Goal: Transaction & Acquisition: Purchase product/service

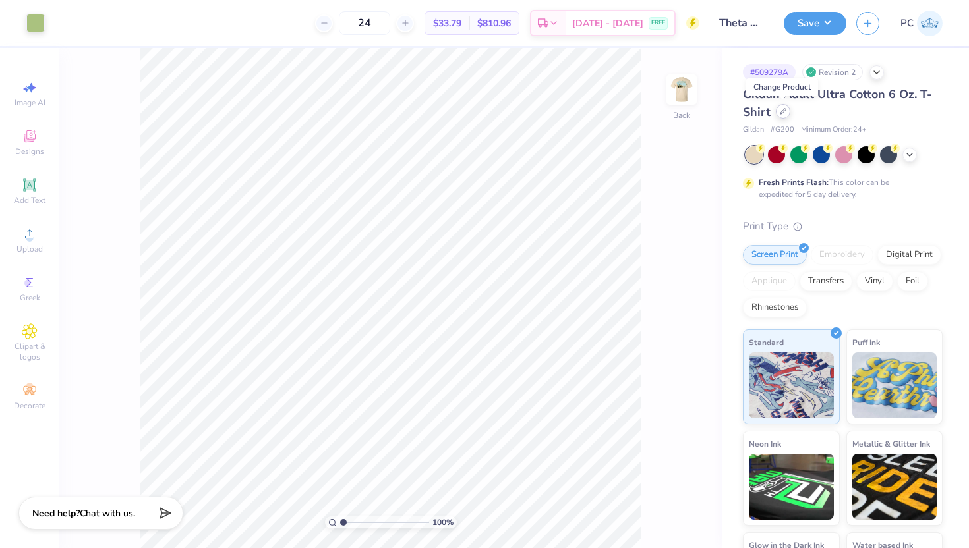
click at [782, 113] on icon at bounding box center [783, 111] width 7 height 7
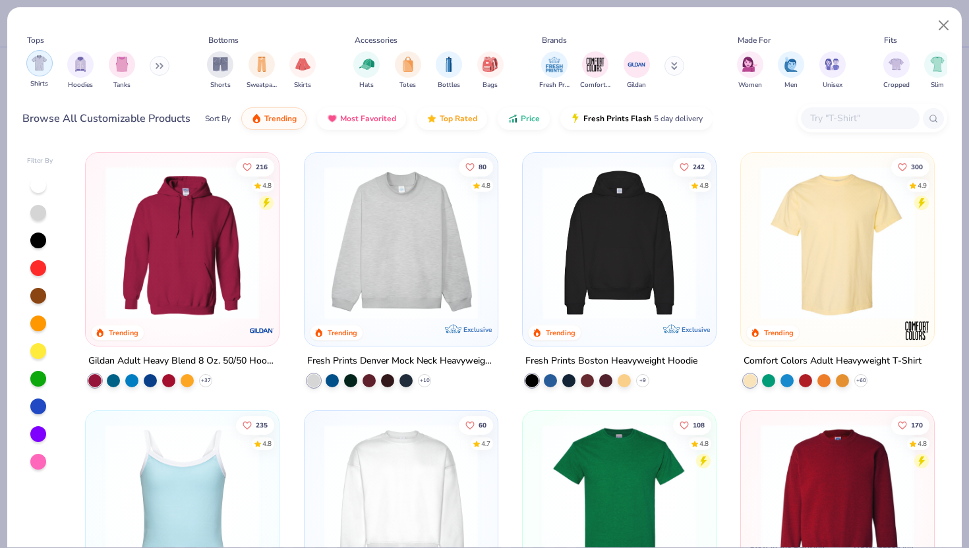
click at [42, 67] on img "filter for Shirts" at bounding box center [39, 62] width 15 height 15
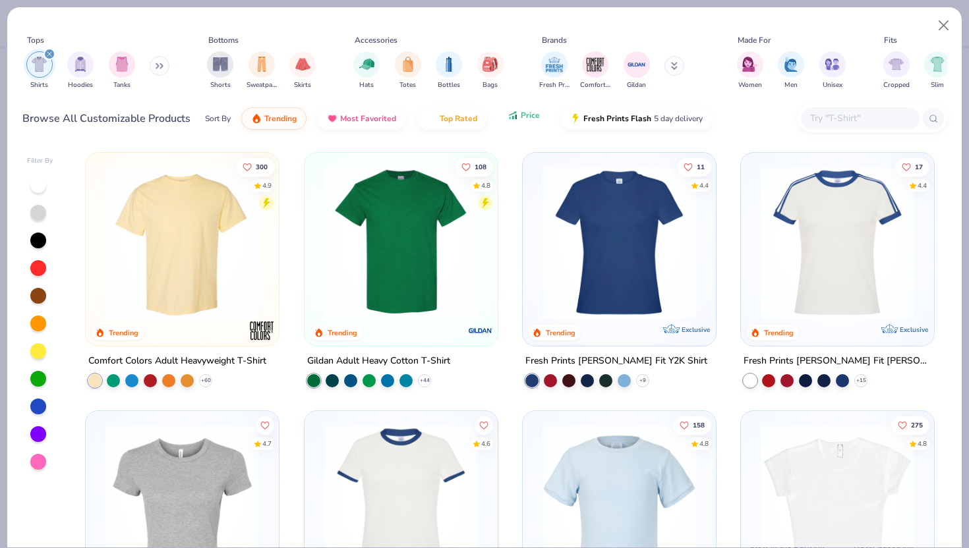
click at [515, 119] on icon "button" at bounding box center [516, 117] width 2 height 5
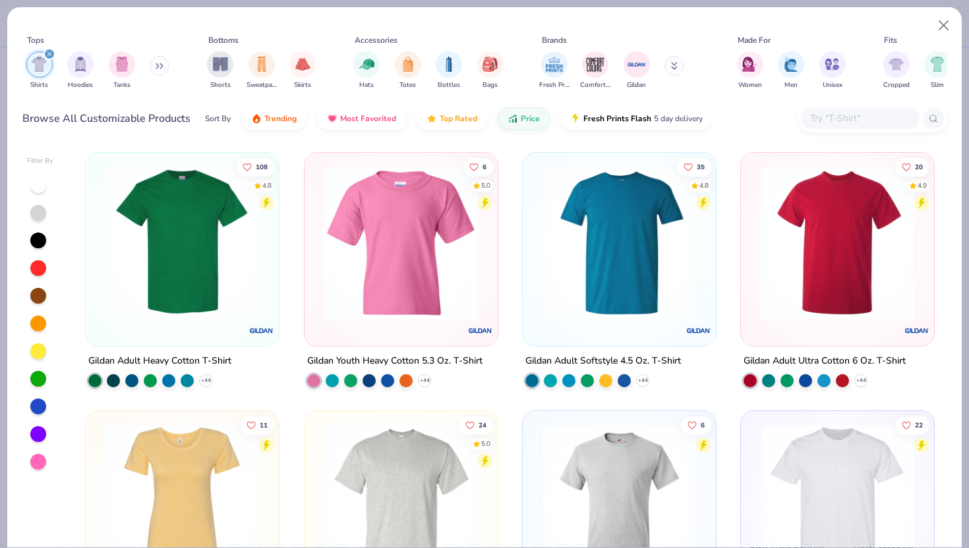
click at [203, 256] on img at bounding box center [182, 243] width 167 height 154
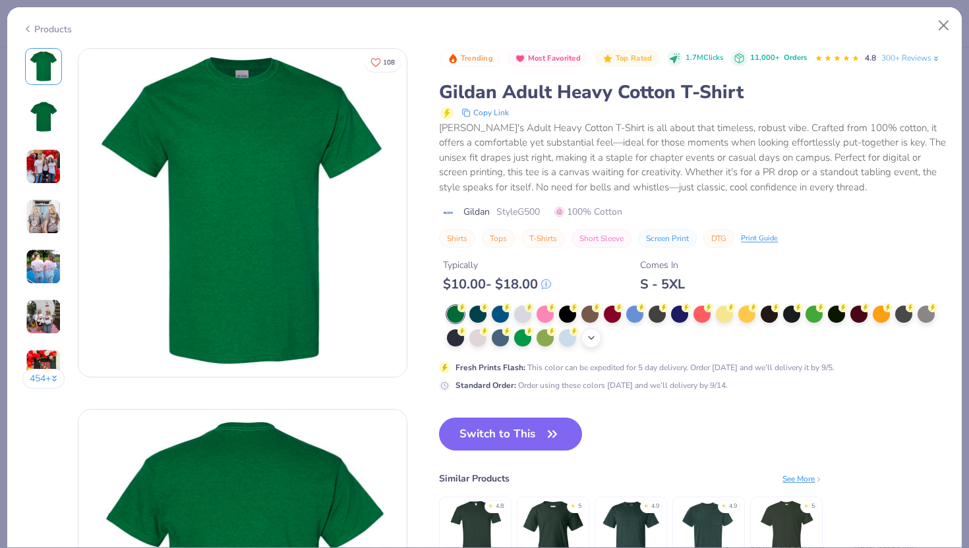
click at [590, 340] on icon at bounding box center [591, 338] width 11 height 11
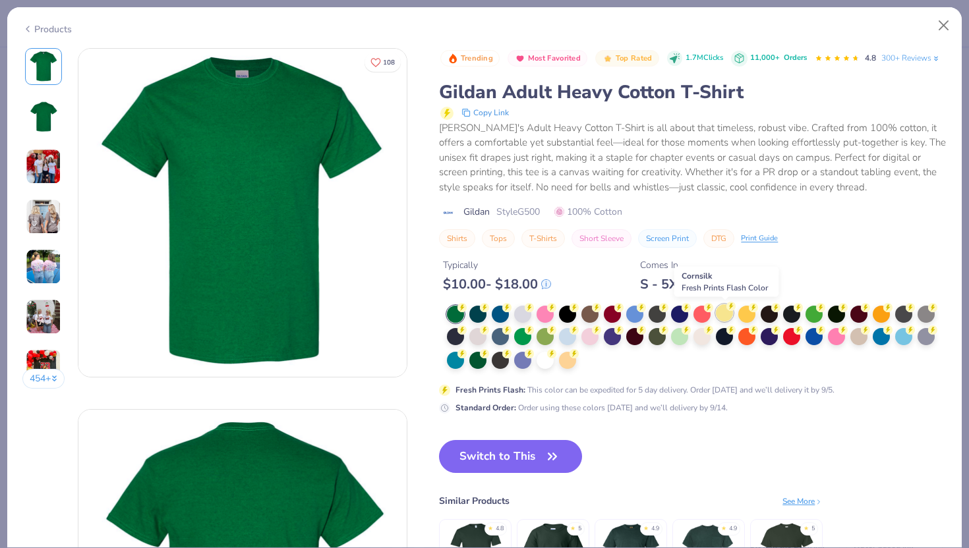
click at [730, 310] on circle at bounding box center [730, 306] width 9 height 9
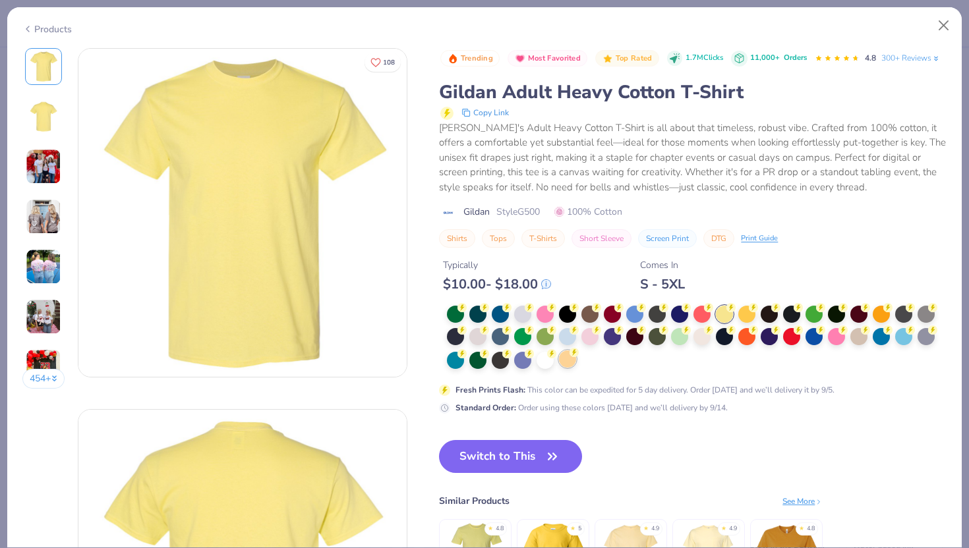
click at [565, 363] on div at bounding box center [567, 359] width 17 height 17
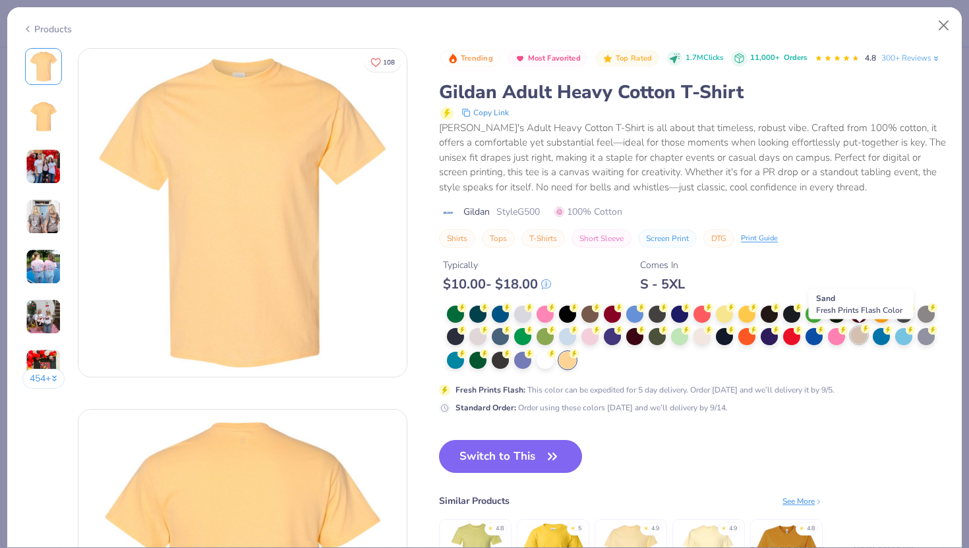
click at [869, 334] on icon at bounding box center [865, 328] width 9 height 9
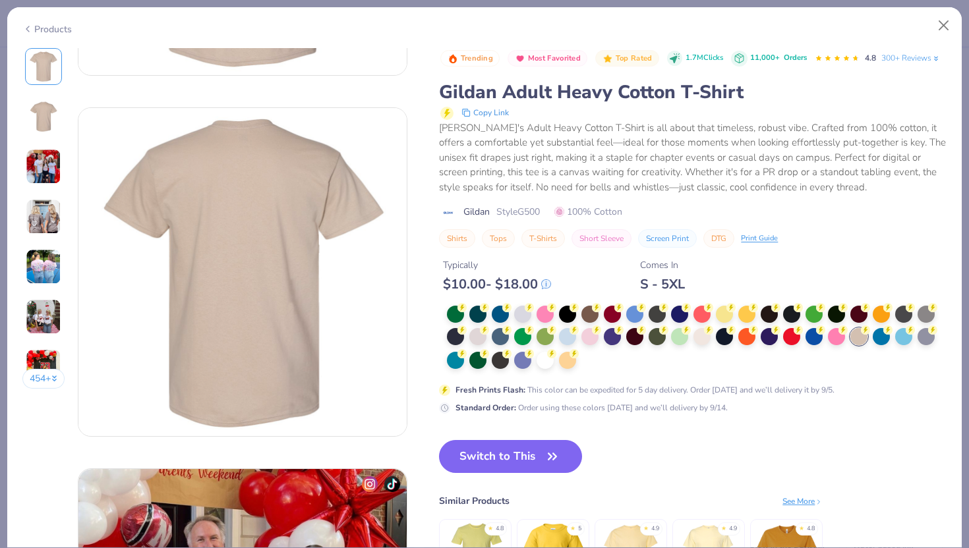
scroll to position [156, 0]
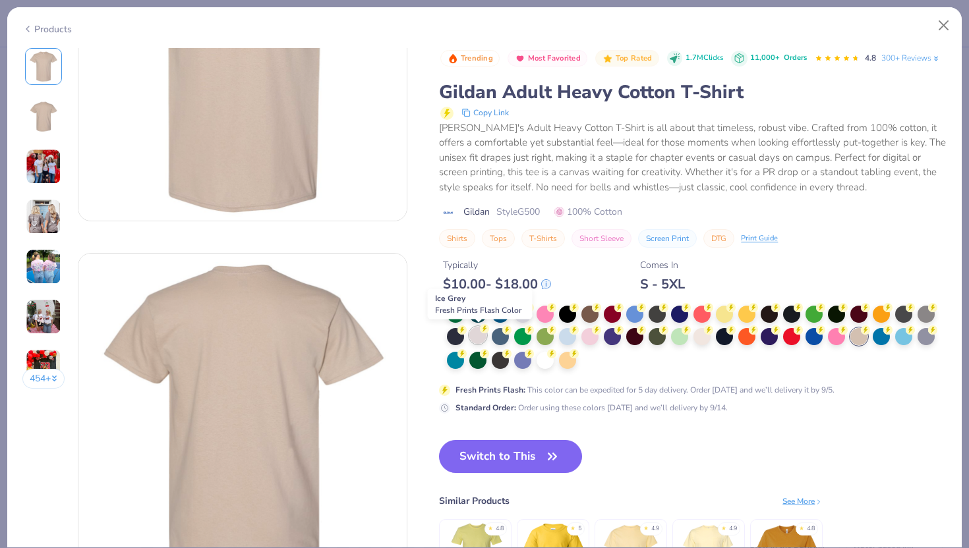
click at [478, 334] on div at bounding box center [477, 335] width 17 height 17
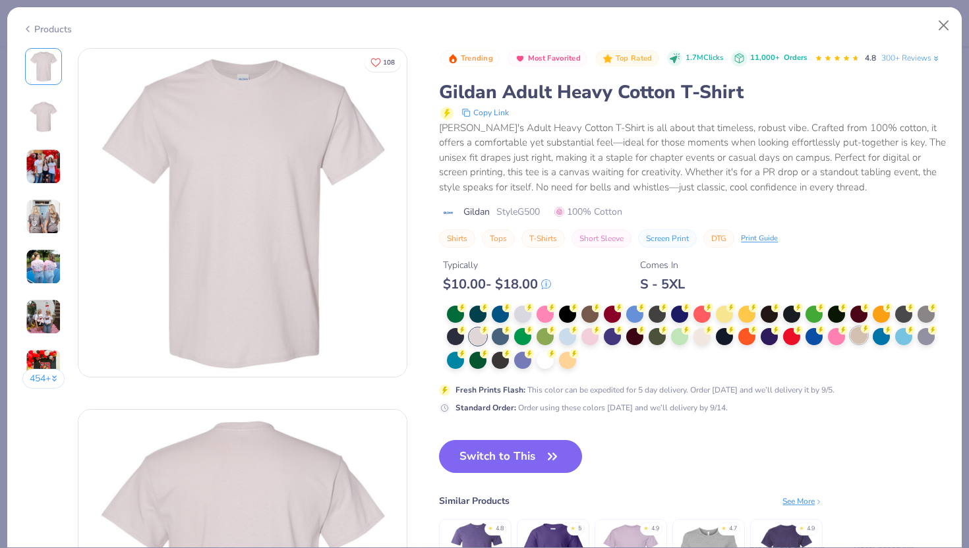
click at [857, 339] on div at bounding box center [858, 335] width 17 height 17
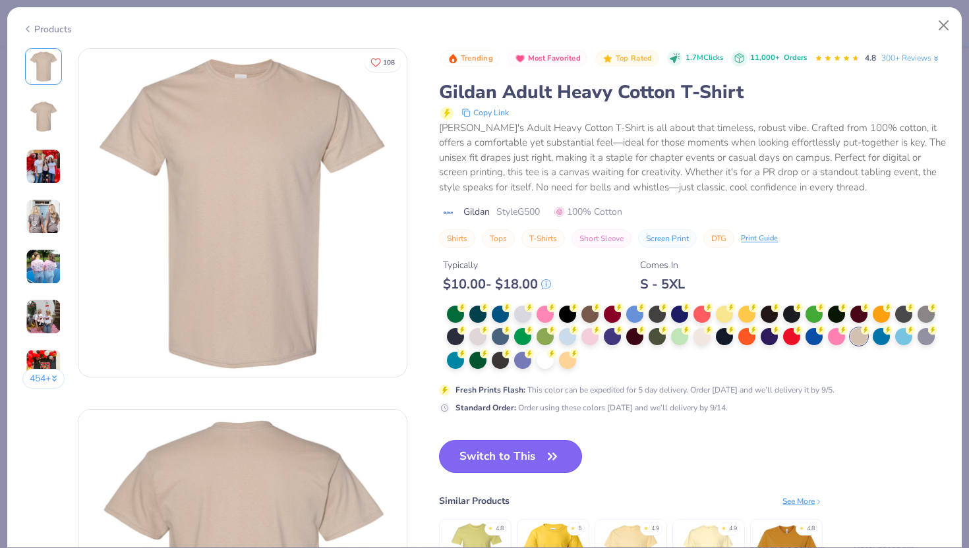
click at [540, 453] on button "Switch to This" at bounding box center [510, 456] width 143 height 33
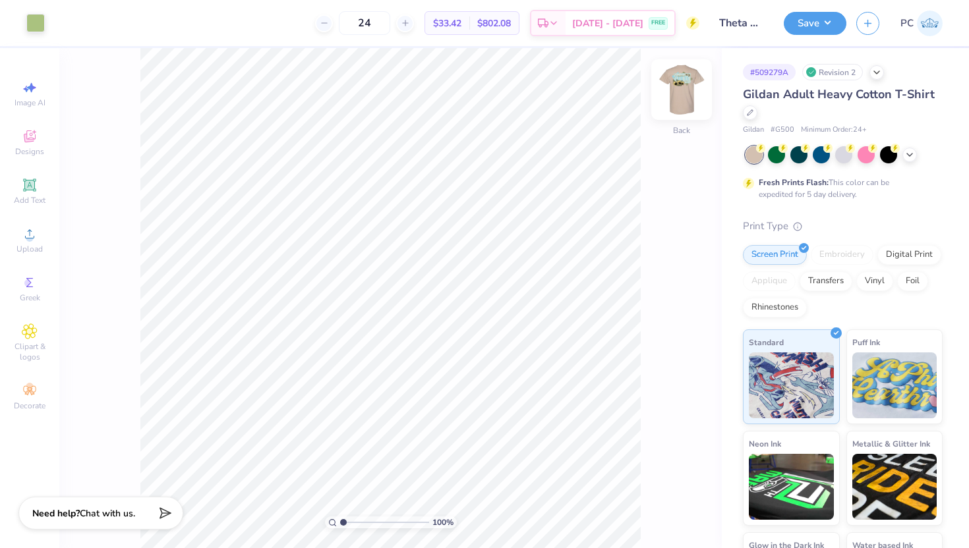
click at [683, 97] on img at bounding box center [681, 89] width 53 height 53
click at [683, 97] on img at bounding box center [681, 89] width 26 height 26
click at [904, 153] on icon at bounding box center [909, 153] width 11 height 11
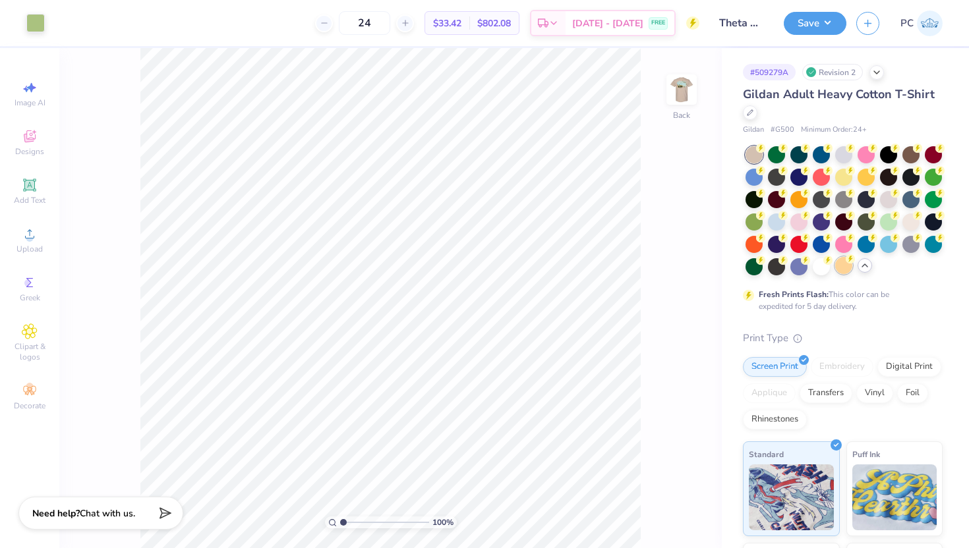
click at [845, 270] on div at bounding box center [843, 265] width 17 height 17
click at [867, 182] on div at bounding box center [866, 175] width 17 height 17
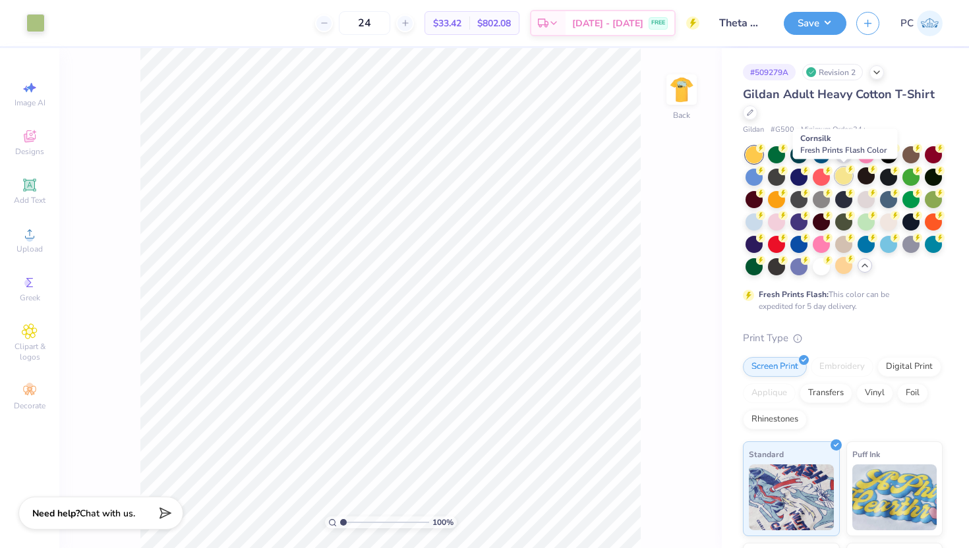
click at [848, 182] on div at bounding box center [843, 175] width 17 height 17
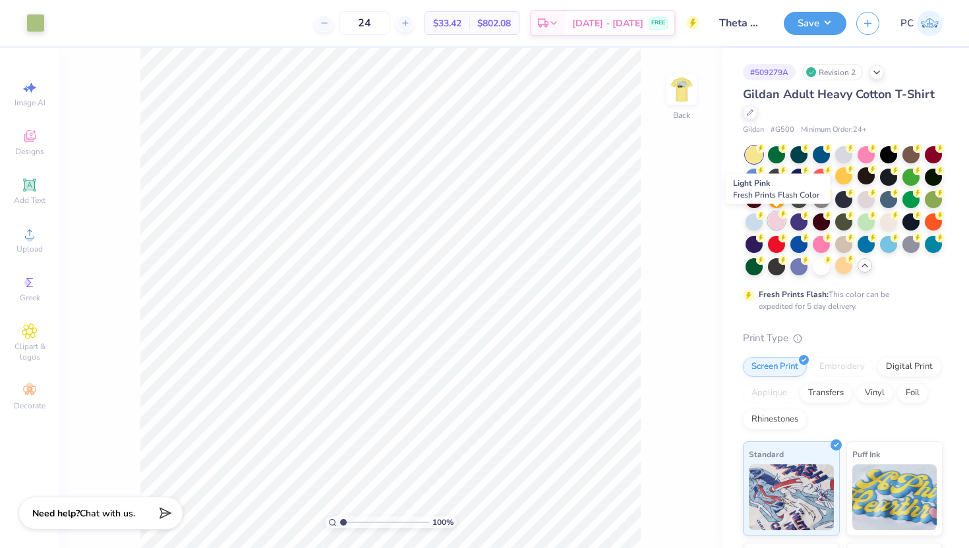
click at [776, 217] on div at bounding box center [776, 220] width 17 height 17
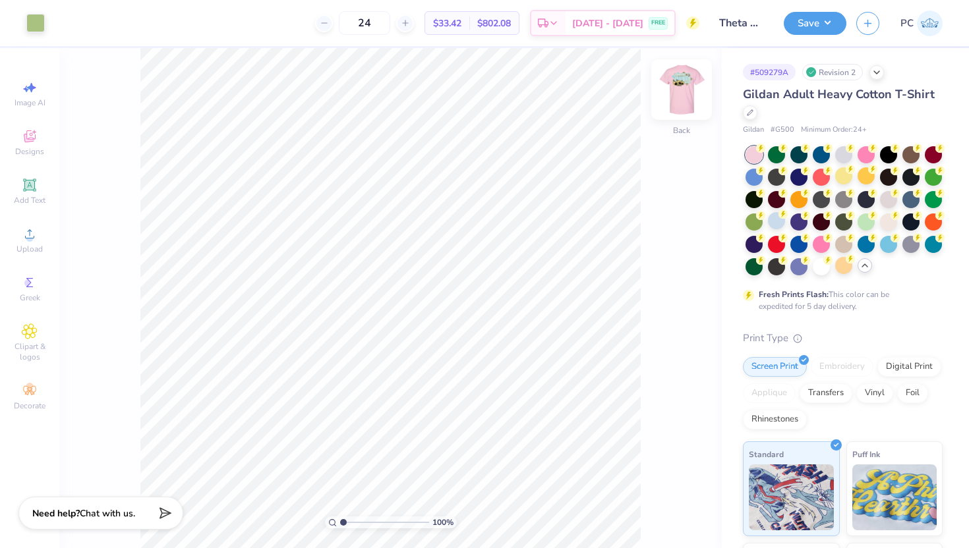
click at [678, 90] on img at bounding box center [681, 89] width 53 height 53
drag, startPoint x: 678, startPoint y: 90, endPoint x: 854, endPoint y: 338, distance: 304.5
click at [678, 90] on img at bounding box center [681, 89] width 26 height 26
click at [870, 263] on div at bounding box center [865, 265] width 15 height 15
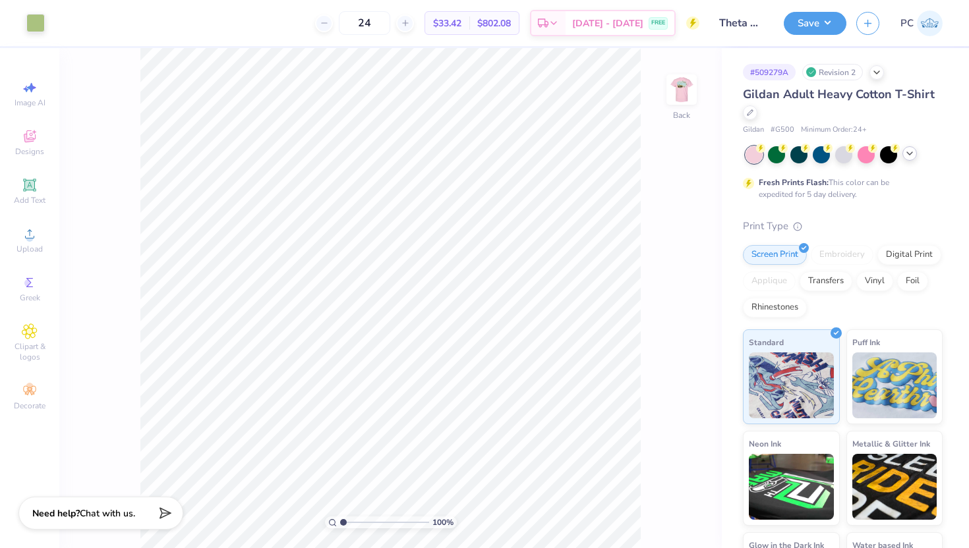
click at [907, 150] on icon at bounding box center [909, 153] width 11 height 11
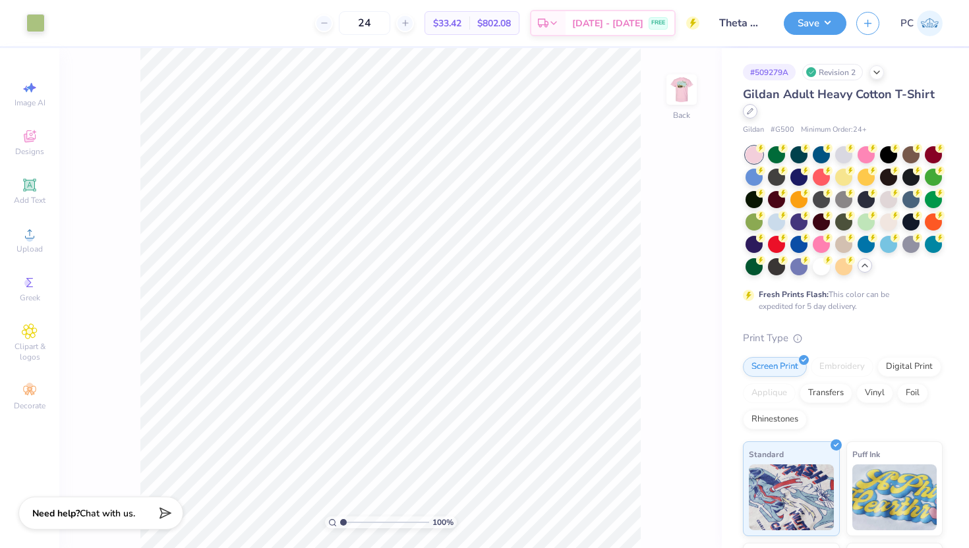
click at [748, 111] on icon at bounding box center [750, 111] width 7 height 7
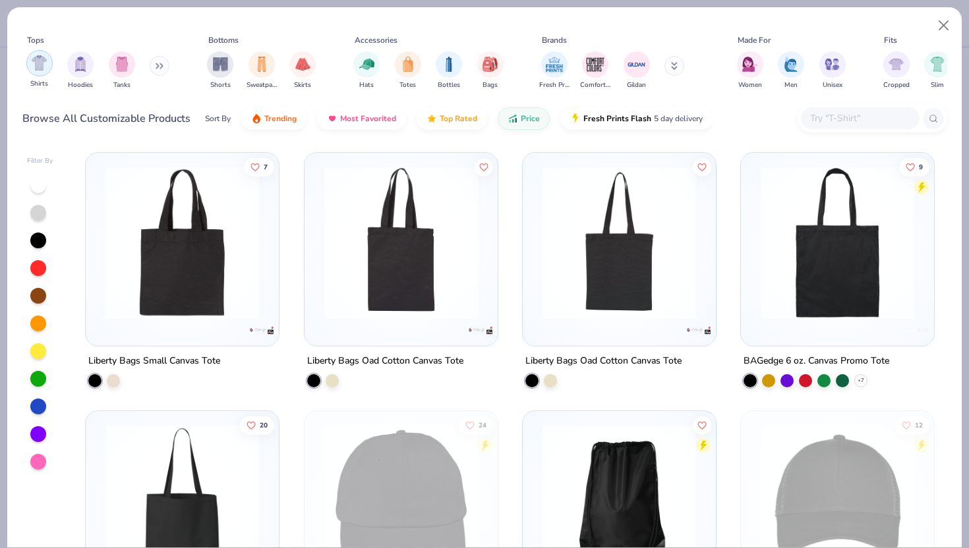
click at [45, 59] on img "filter for Shirts" at bounding box center [39, 62] width 15 height 15
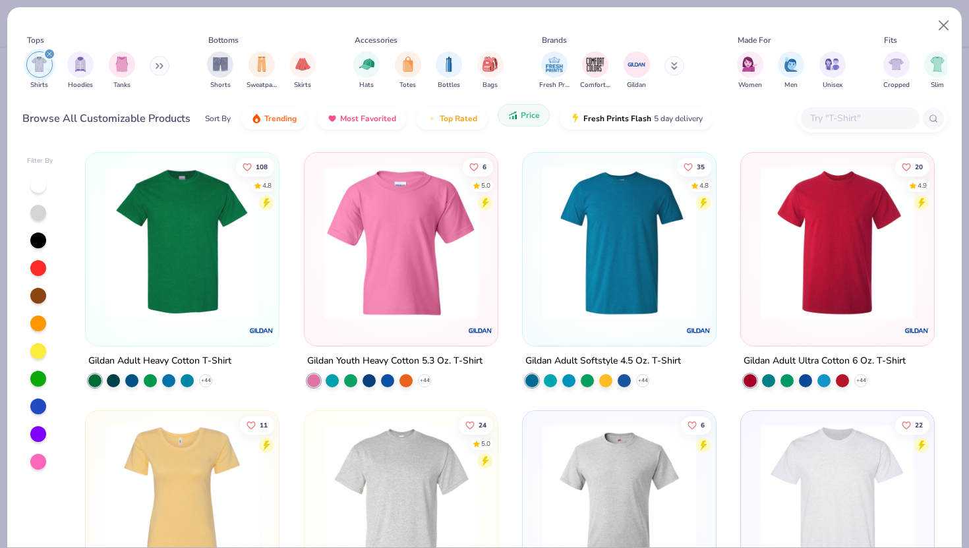
click at [523, 119] on span "Price" at bounding box center [530, 115] width 19 height 11
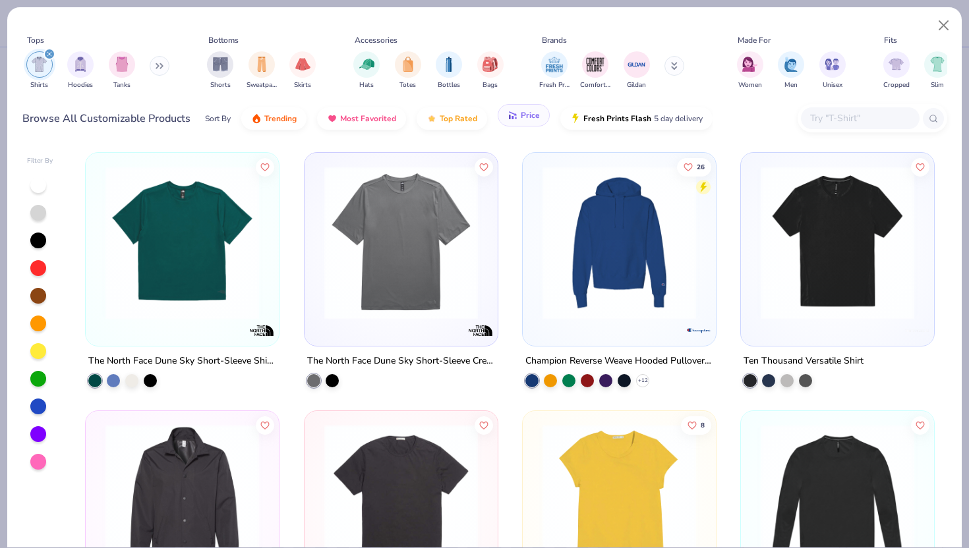
click at [517, 119] on button "Price" at bounding box center [524, 115] width 52 height 22
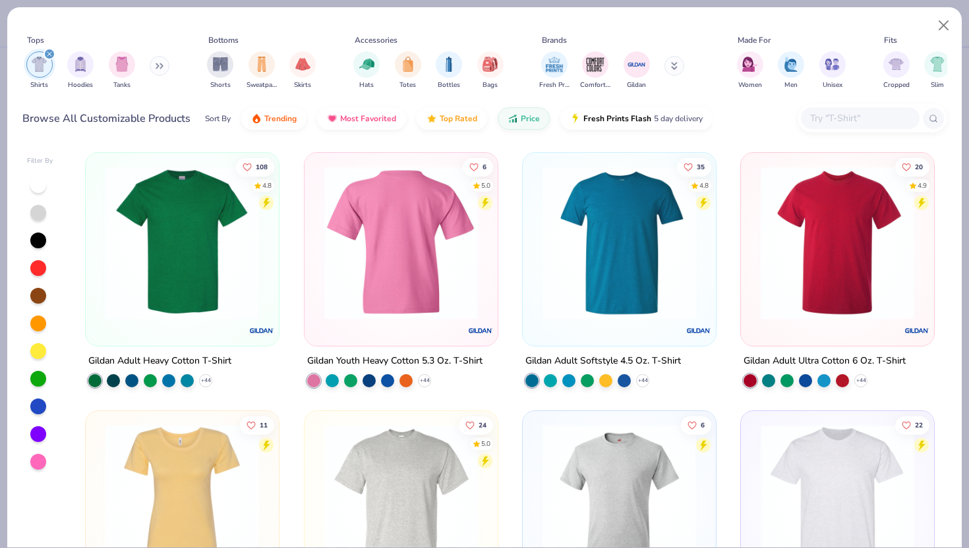
click at [317, 260] on img at bounding box center [233, 243] width 167 height 154
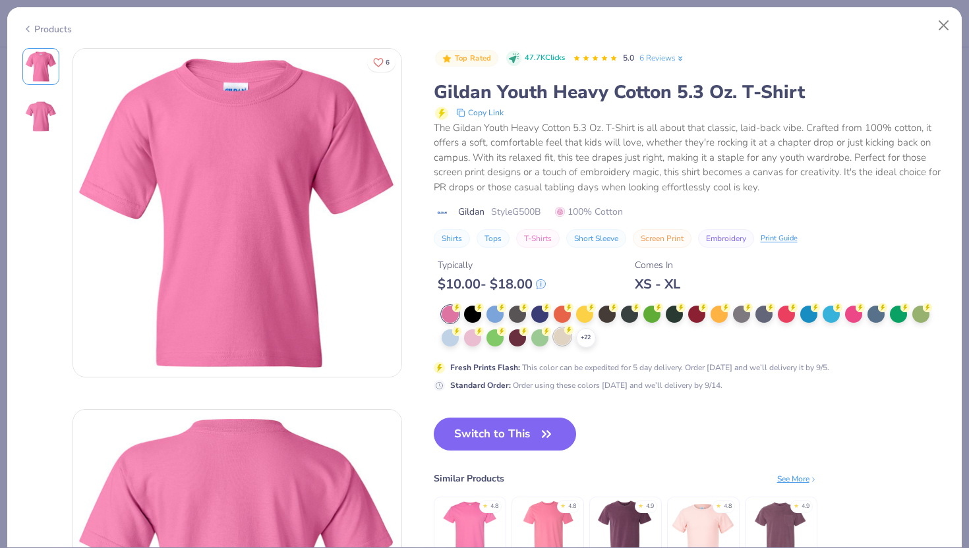
click at [566, 338] on div at bounding box center [562, 336] width 17 height 17
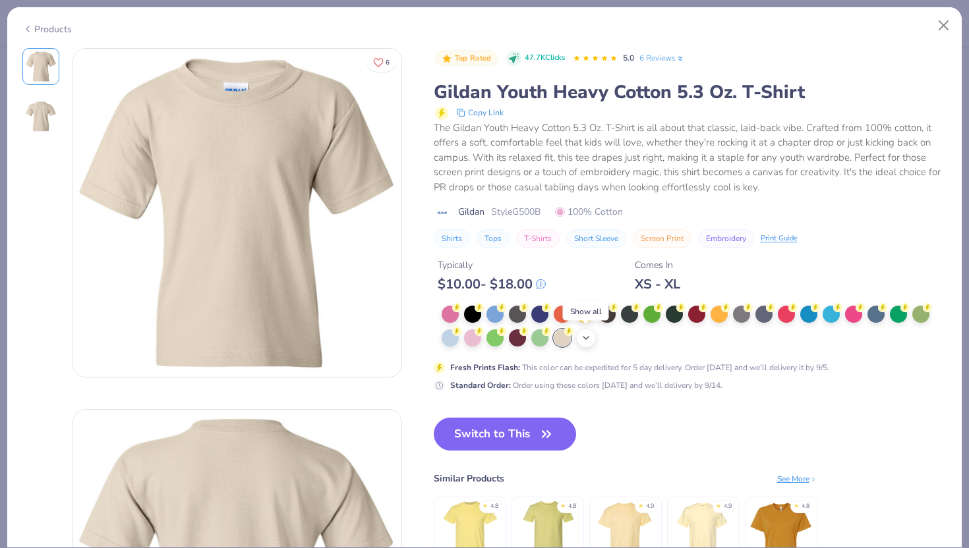
scroll to position [22, 0]
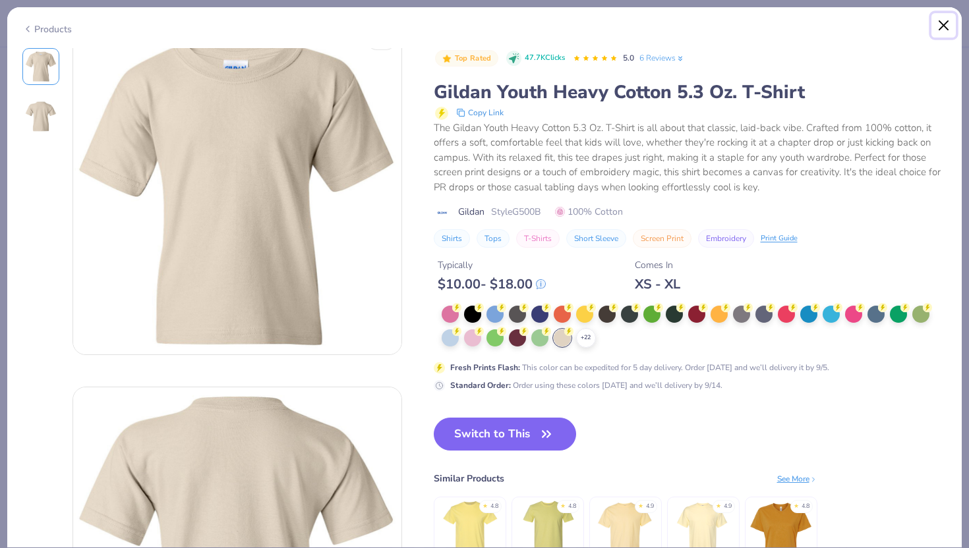
click at [939, 29] on button "Close" at bounding box center [943, 25] width 25 height 25
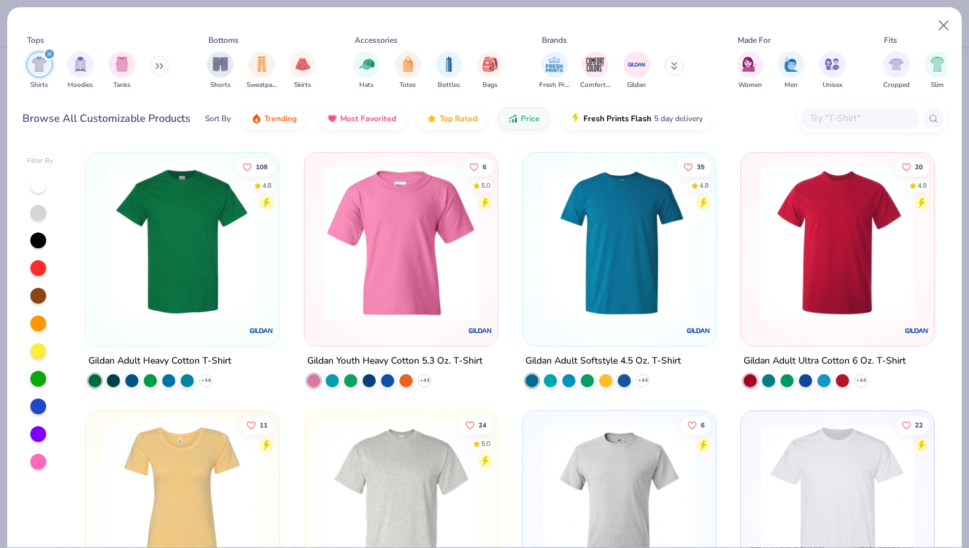
click at [204, 247] on img at bounding box center [182, 243] width 167 height 154
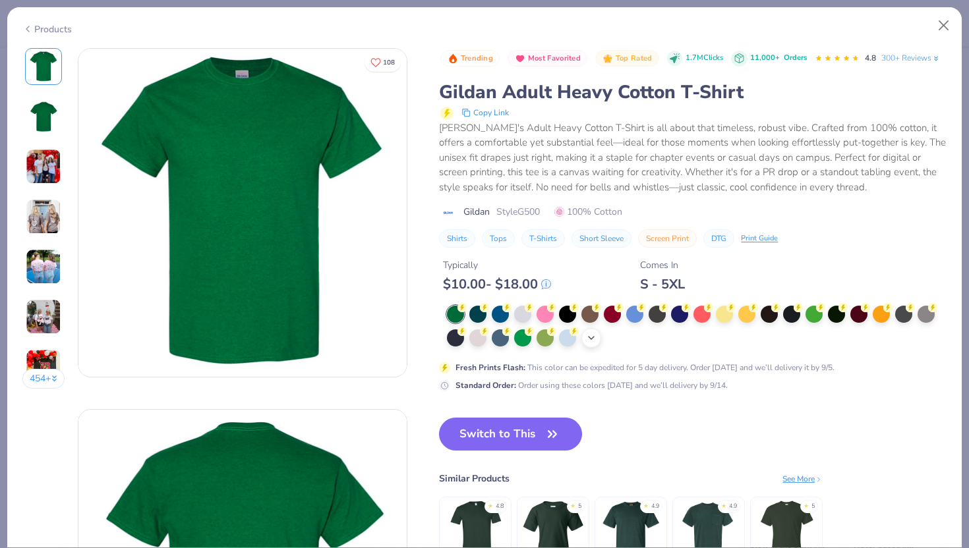
click at [595, 342] on icon at bounding box center [591, 338] width 11 height 11
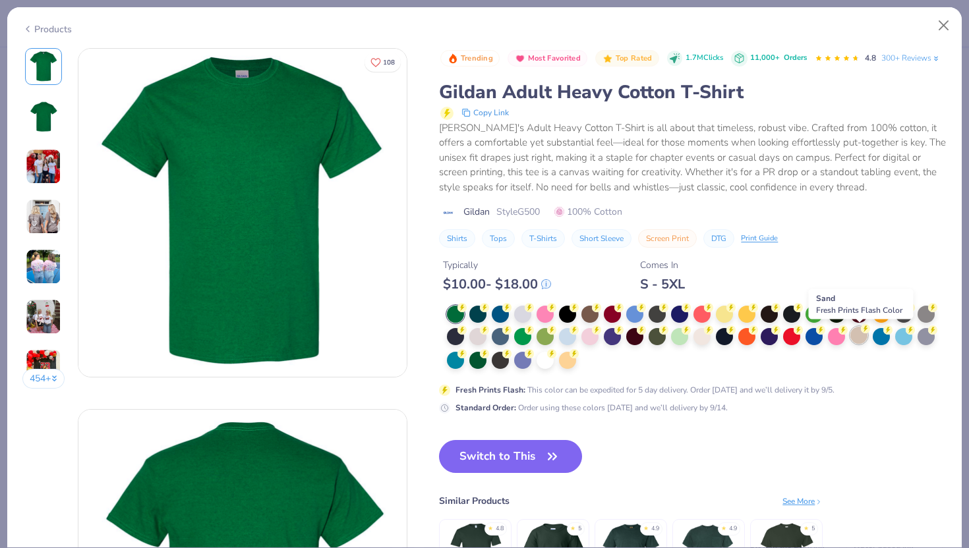
click at [862, 334] on div at bounding box center [858, 335] width 17 height 17
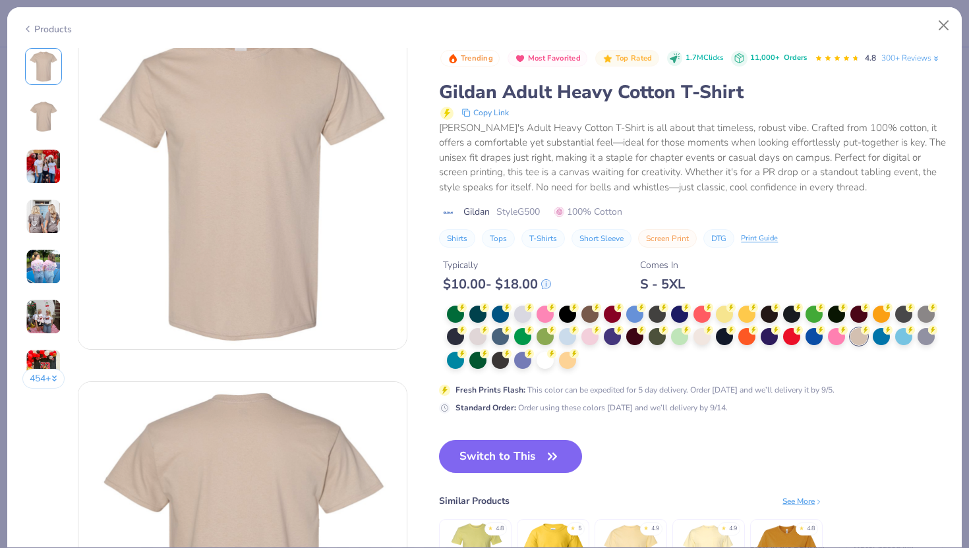
scroll to position [45, 0]
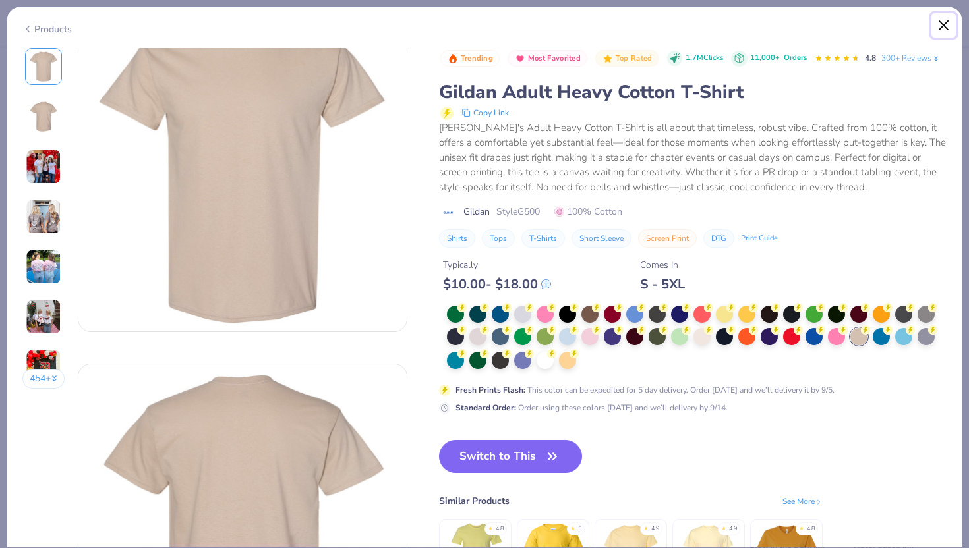
click at [944, 28] on button "Close" at bounding box center [943, 25] width 25 height 25
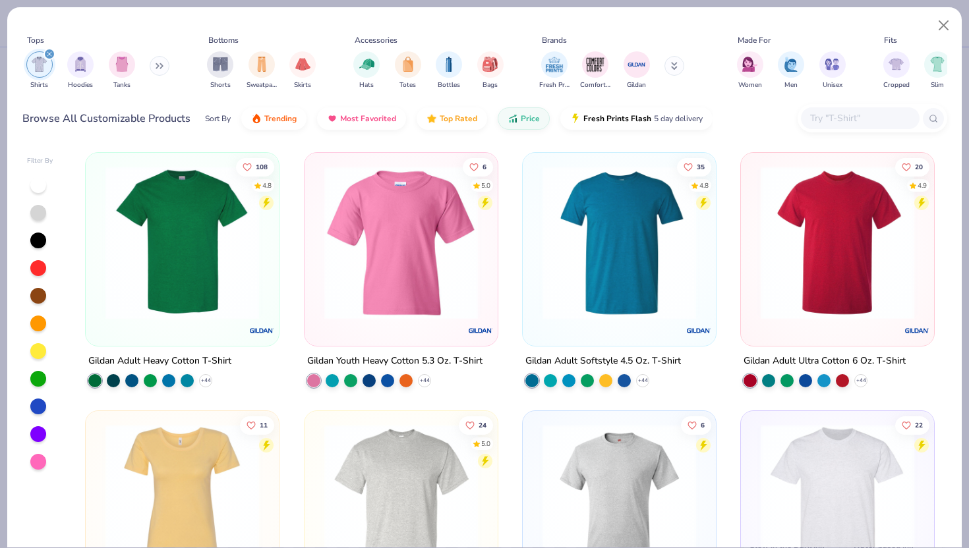
click at [616, 260] on img at bounding box center [619, 243] width 167 height 154
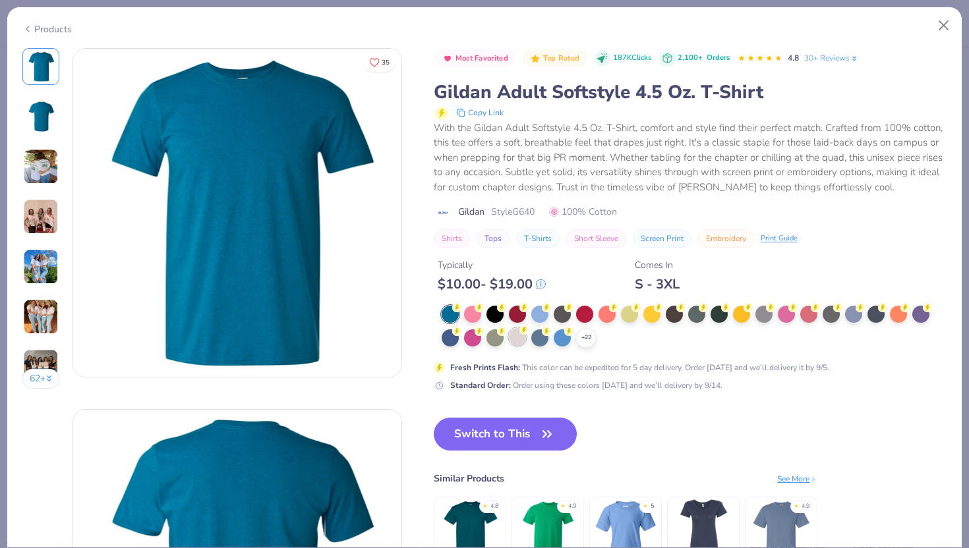
click at [520, 339] on div at bounding box center [517, 336] width 17 height 17
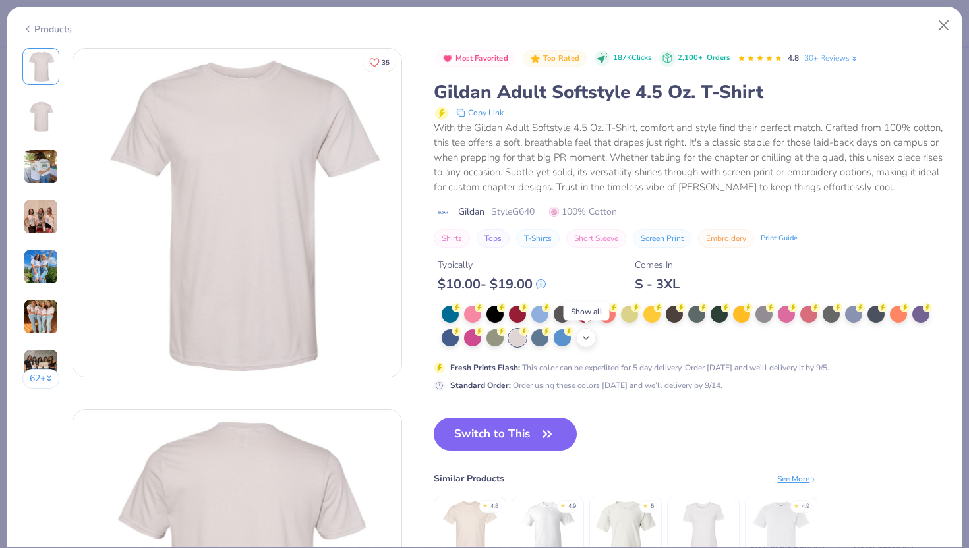
click at [588, 341] on icon at bounding box center [586, 338] width 11 height 11
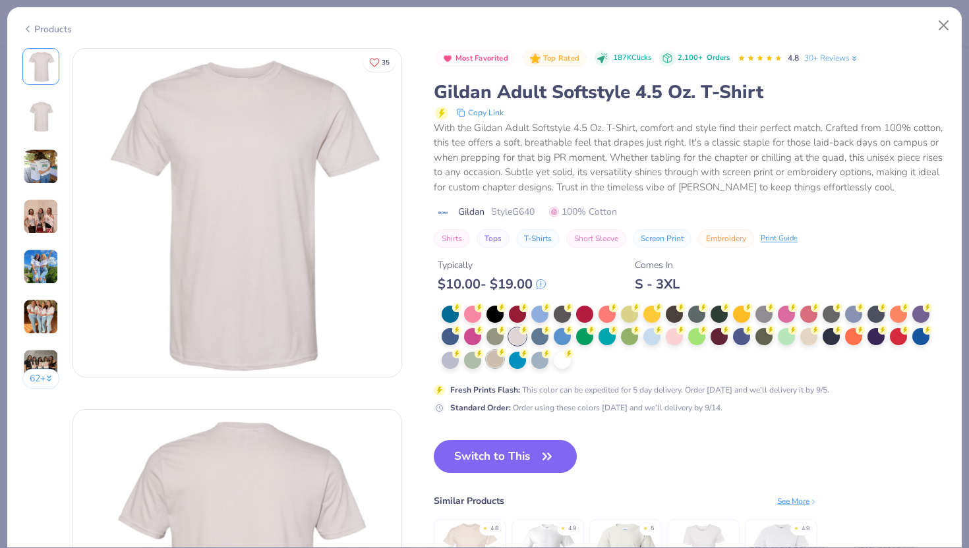
click at [497, 358] on div at bounding box center [494, 359] width 17 height 17
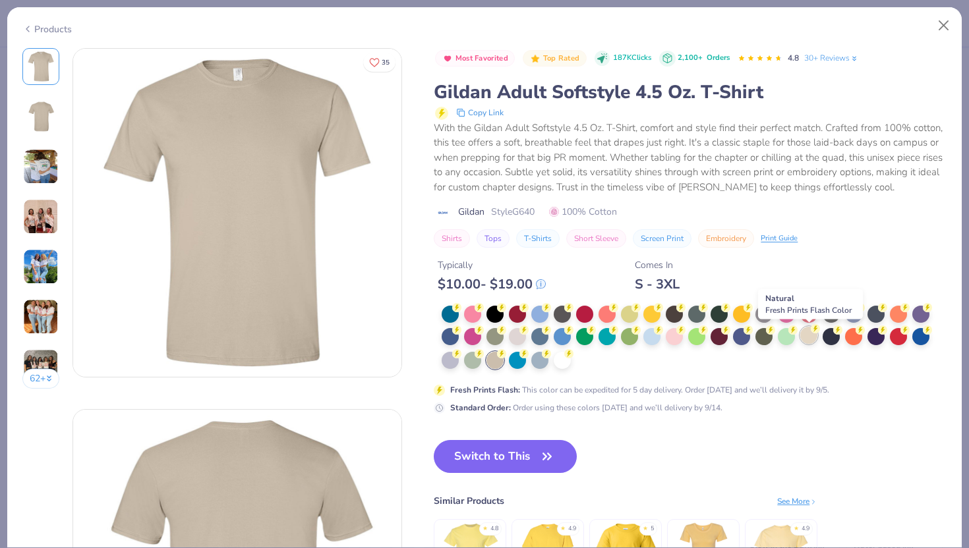
click at [811, 337] on div at bounding box center [808, 335] width 17 height 17
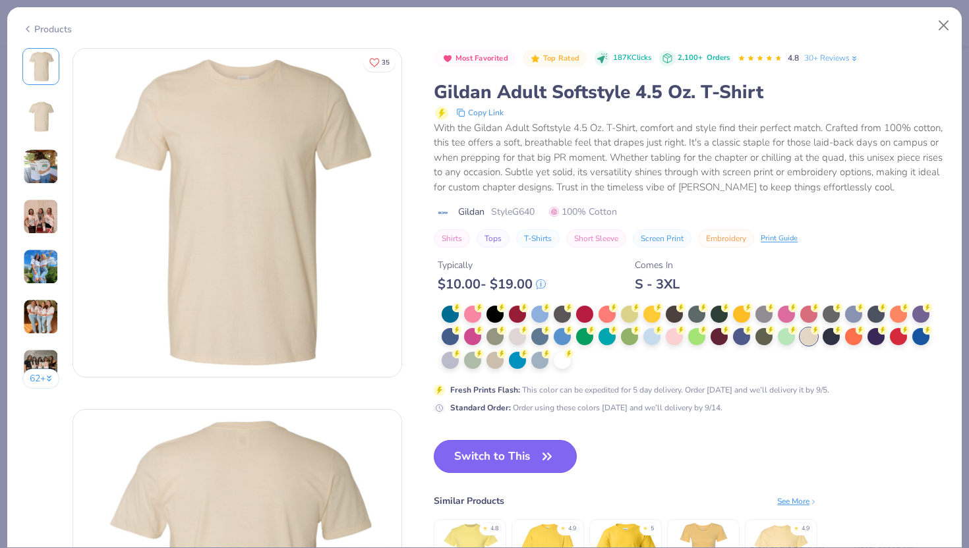
click at [511, 453] on button "Switch to This" at bounding box center [505, 456] width 143 height 33
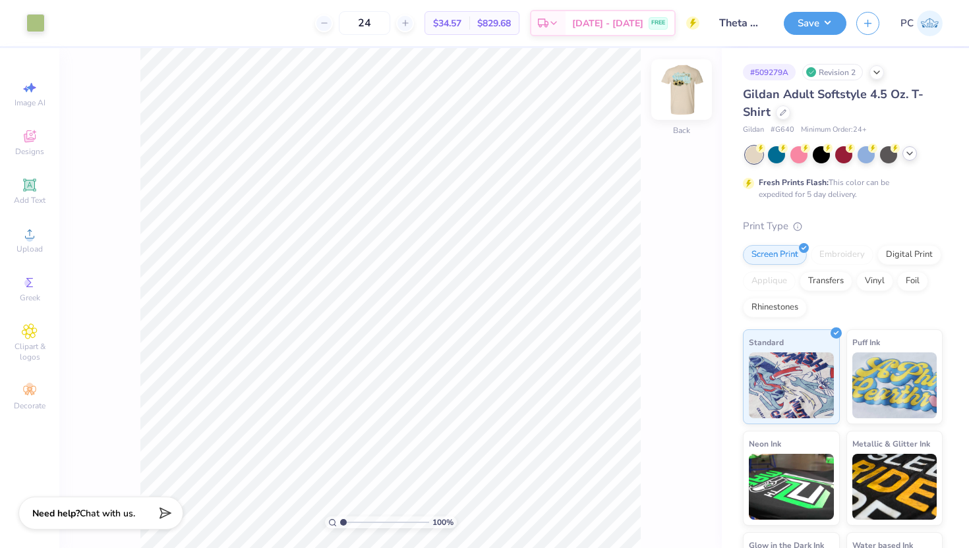
click at [693, 99] on img at bounding box center [681, 89] width 53 height 53
click at [680, 100] on img at bounding box center [681, 89] width 53 height 53
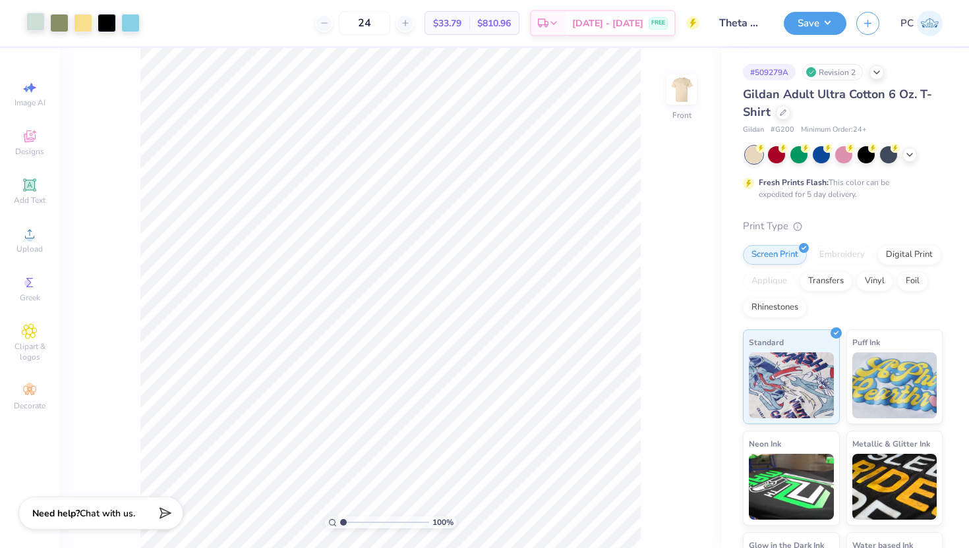
click at [36, 26] on div at bounding box center [35, 22] width 18 height 18
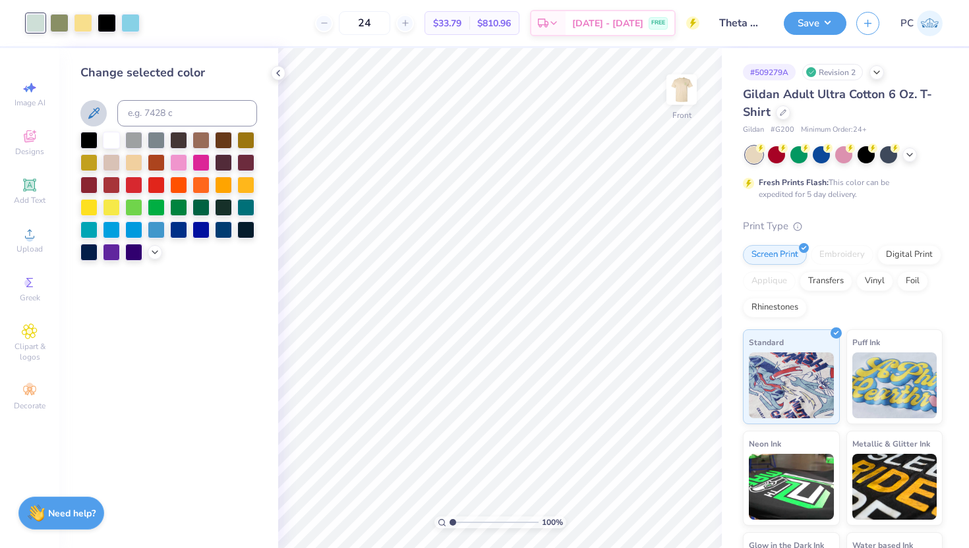
click at [100, 117] on icon at bounding box center [94, 113] width 16 height 16
click at [250, 229] on div at bounding box center [245, 228] width 17 height 17
click at [93, 108] on icon at bounding box center [94, 113] width 16 height 16
click at [137, 223] on div at bounding box center [133, 228] width 17 height 17
click at [108, 228] on div at bounding box center [111, 228] width 17 height 17
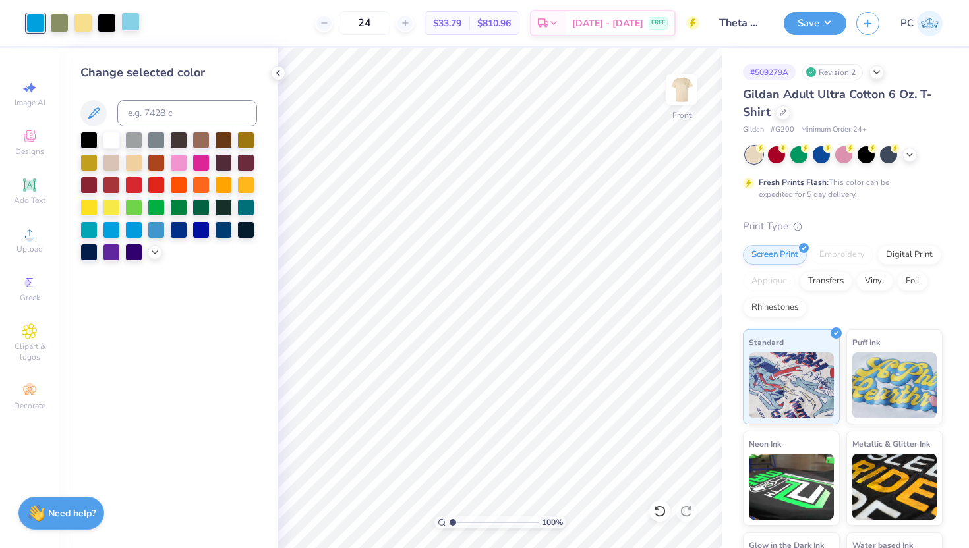
click at [125, 30] on div at bounding box center [130, 22] width 18 height 18
click at [36, 23] on div at bounding box center [35, 22] width 18 height 18
click at [158, 117] on input at bounding box center [187, 113] width 140 height 26
type input "636"
type input "5773"
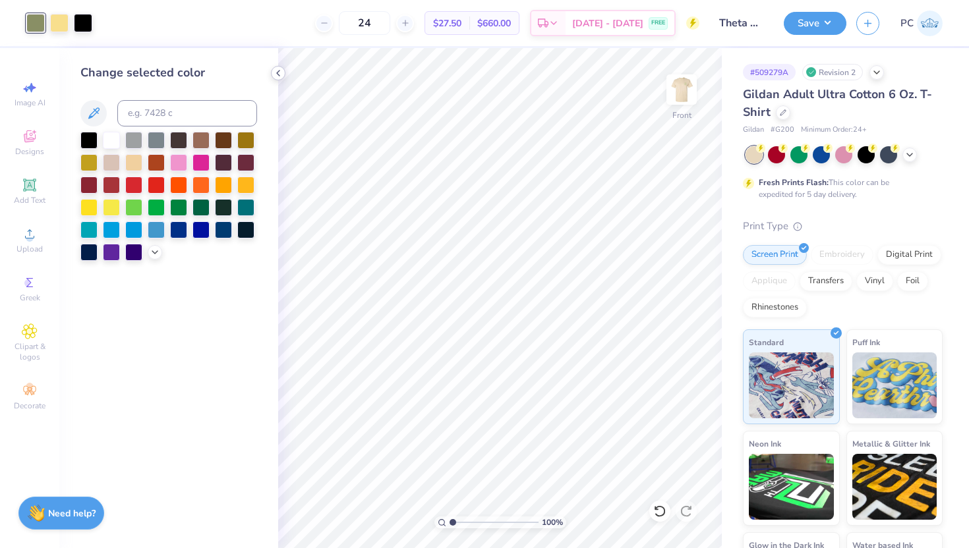
click at [277, 74] on polyline at bounding box center [278, 73] width 3 height 5
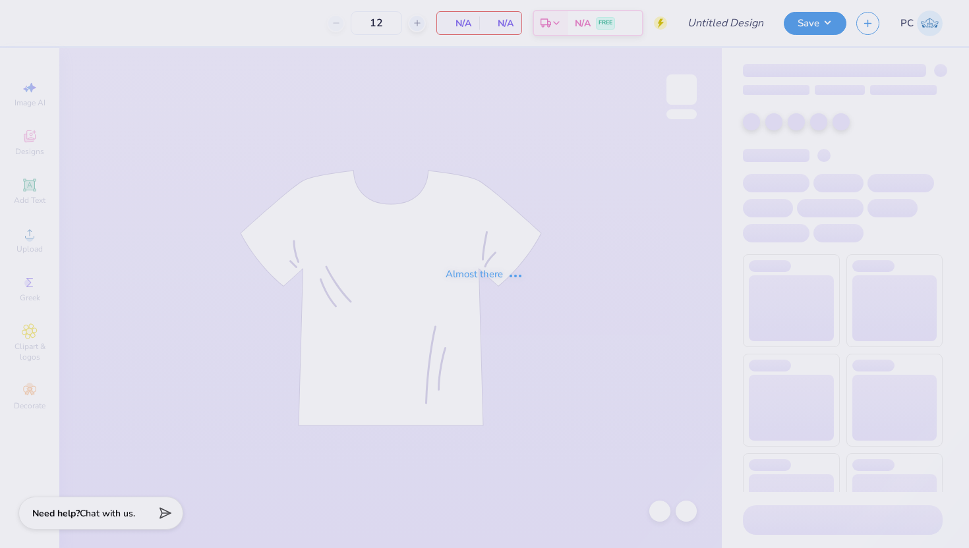
type input "Theta Mom's Shirt"
type input "24"
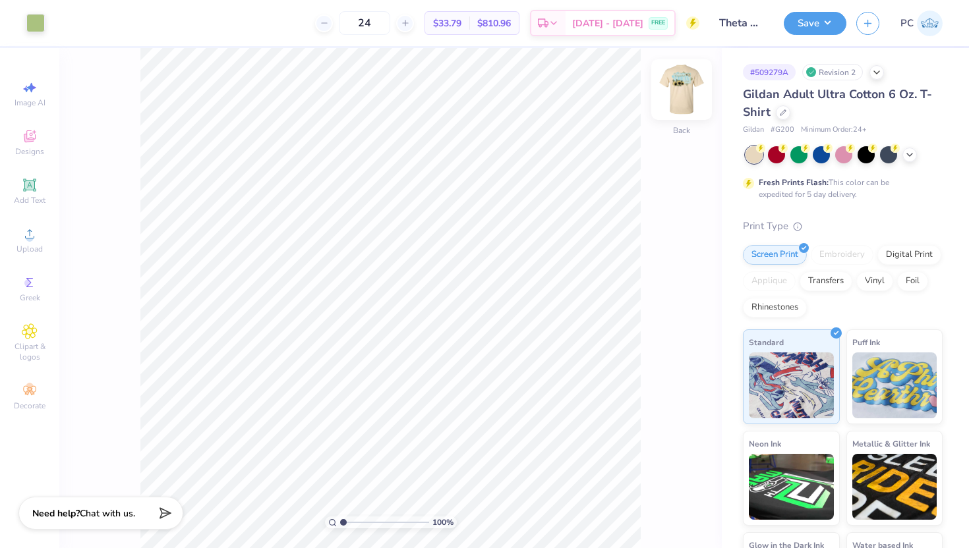
click at [688, 90] on img at bounding box center [681, 89] width 53 height 53
click at [41, 24] on div at bounding box center [35, 22] width 18 height 18
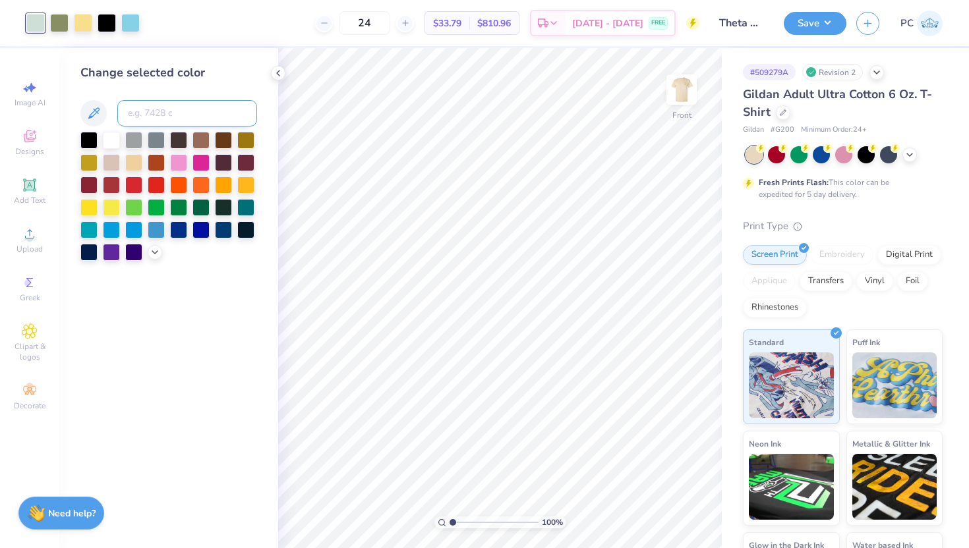
click at [160, 109] on input at bounding box center [187, 113] width 140 height 26
type input "621"
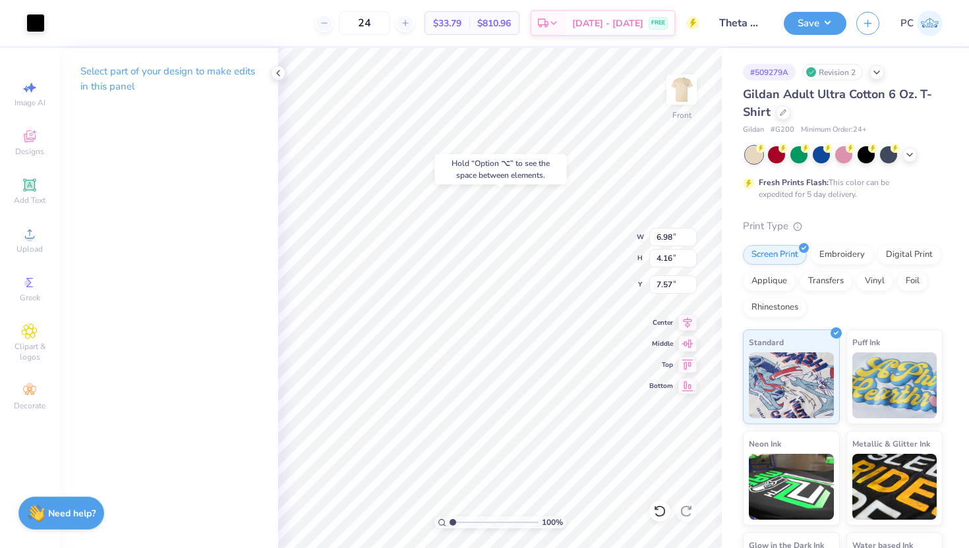
type input "7.57"
